Goal: Transaction & Acquisition: Download file/media

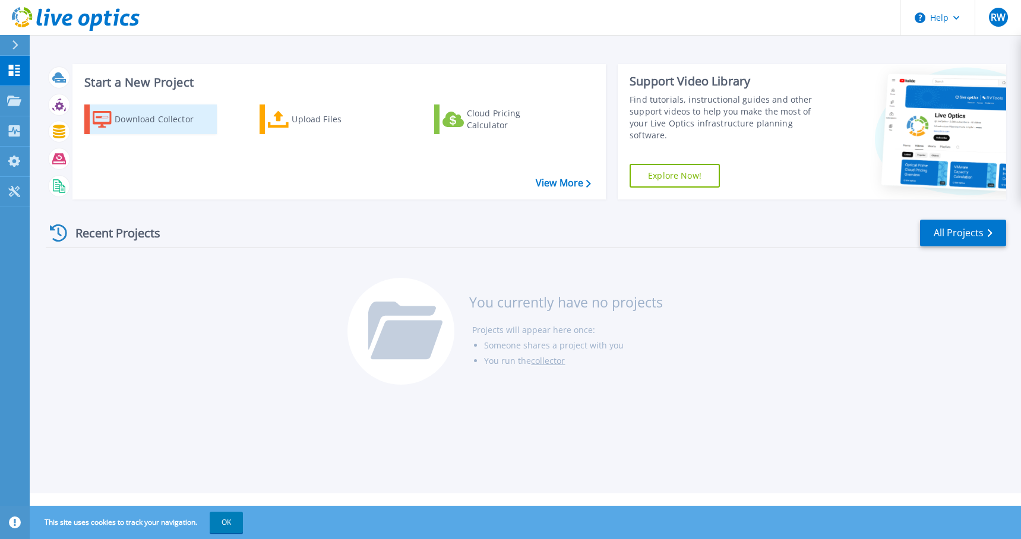
click at [156, 119] on div "Download Collector" at bounding box center [162, 119] width 95 height 24
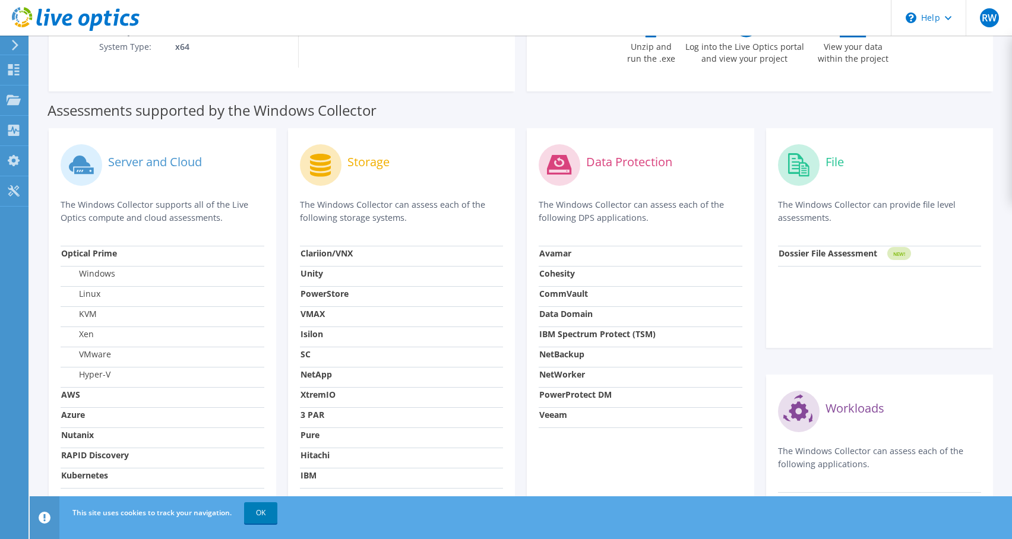
scroll to position [297, 0]
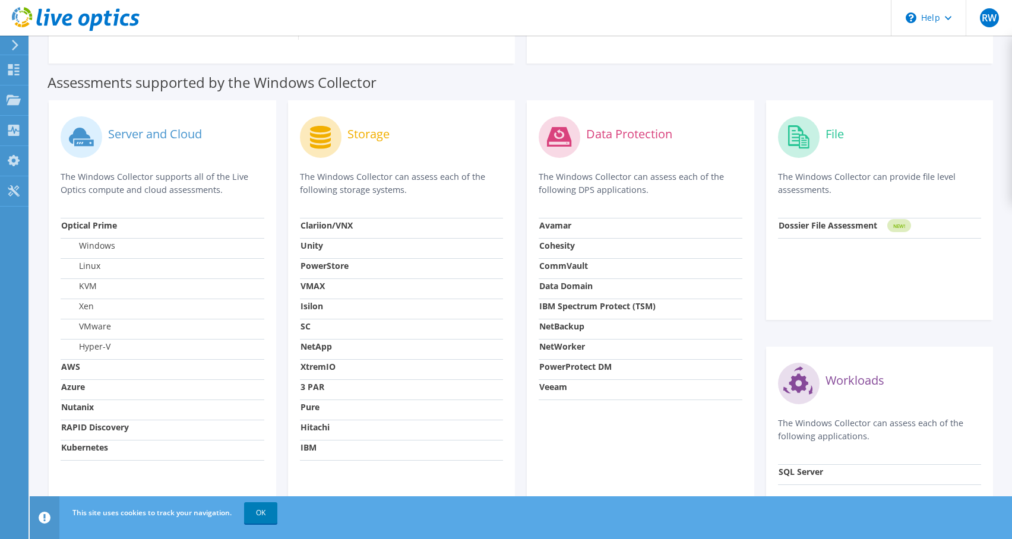
click at [184, 132] on label "Server and Cloud" at bounding box center [155, 134] width 94 height 12
click at [96, 247] on label "Windows" at bounding box center [88, 246] width 54 height 12
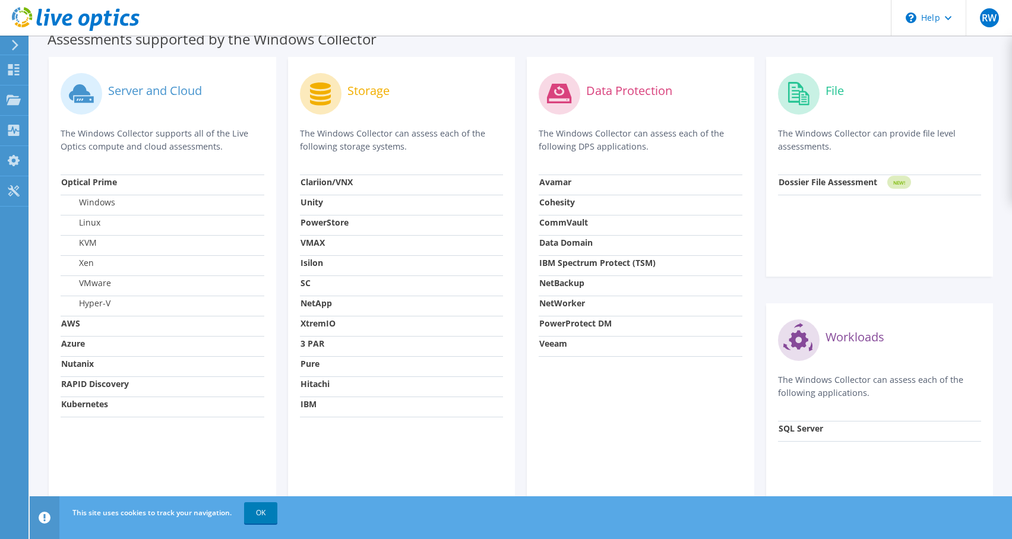
scroll to position [385, 0]
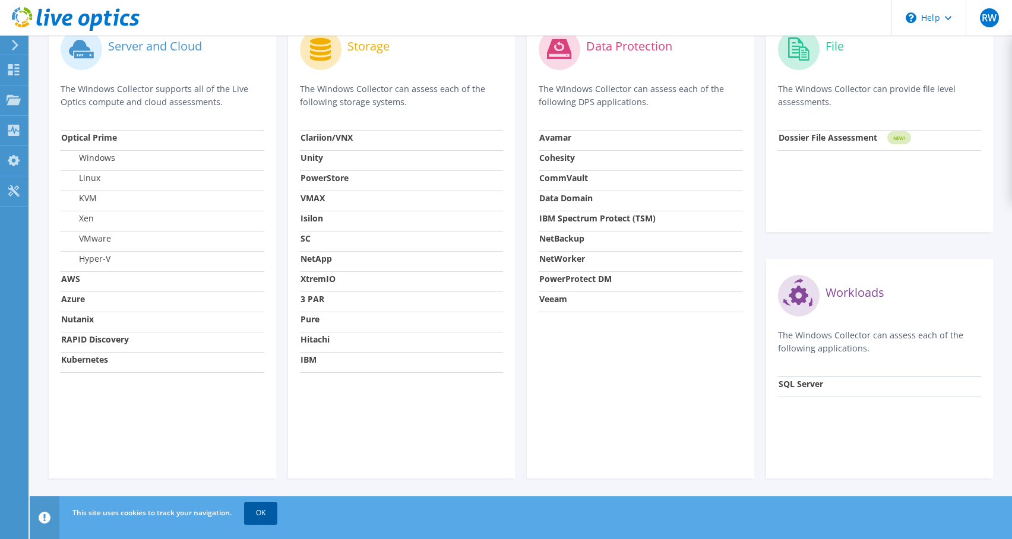
click at [270, 513] on link "OK" at bounding box center [260, 512] width 33 height 21
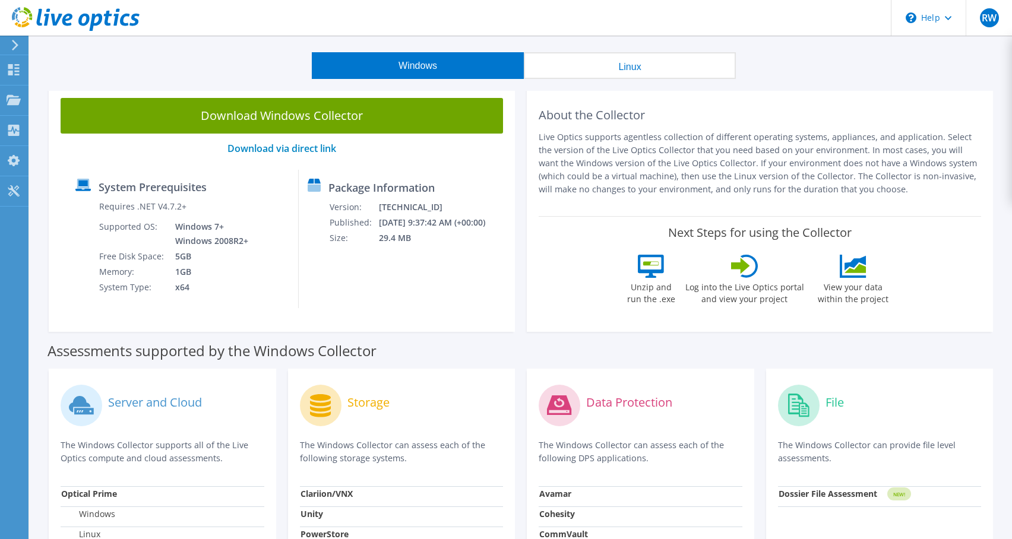
scroll to position [0, 0]
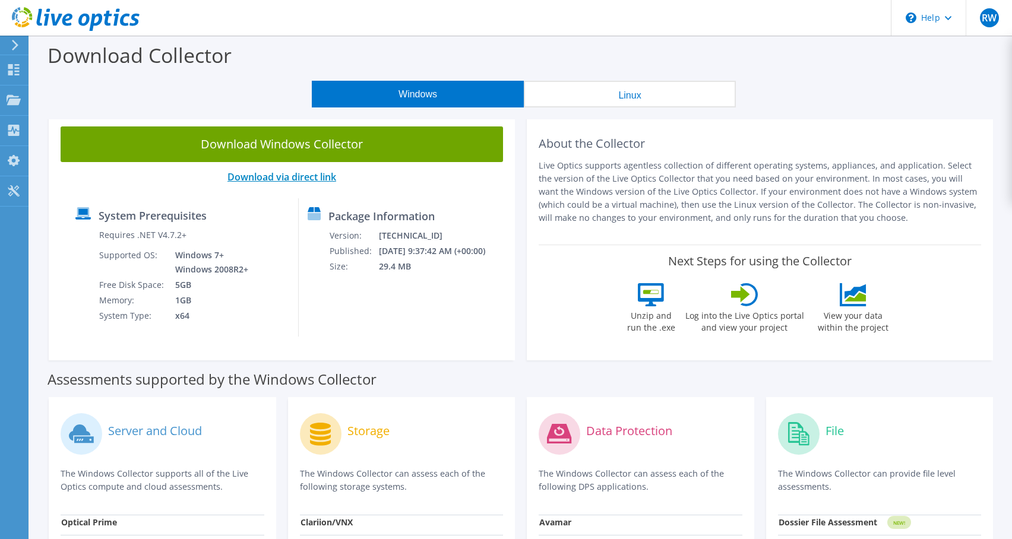
click at [277, 176] on link "Download via direct link" at bounding box center [281, 176] width 109 height 13
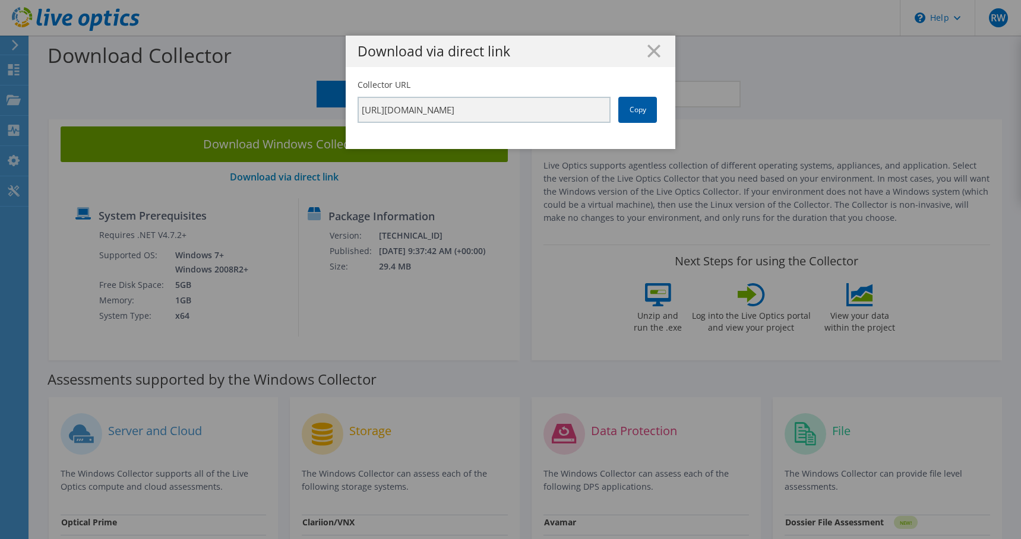
click at [633, 109] on link "Copy" at bounding box center [637, 110] width 39 height 26
click at [647, 50] on icon at bounding box center [653, 51] width 13 height 13
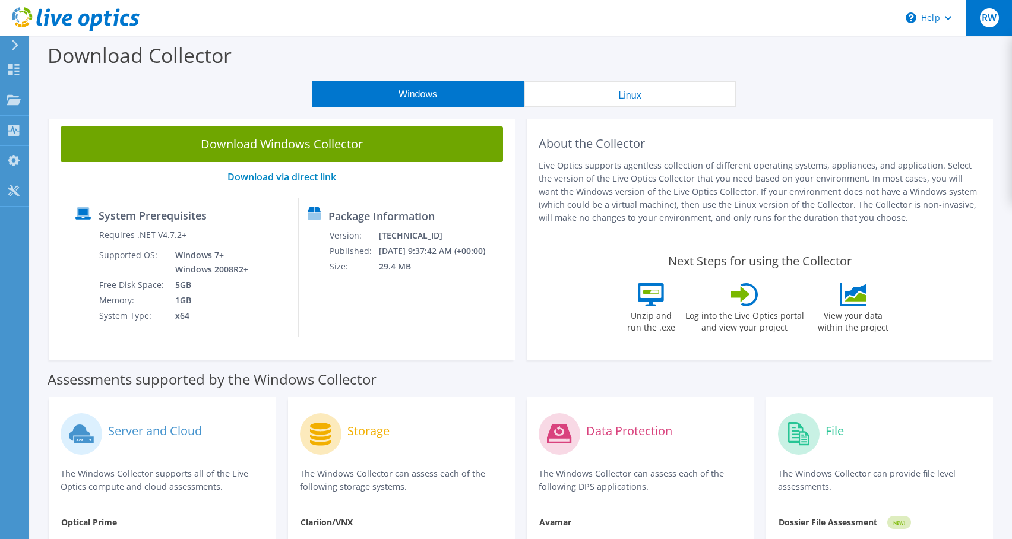
click at [986, 27] on span "RW" at bounding box center [989, 17] width 19 height 19
